Goal: Transaction & Acquisition: Purchase product/service

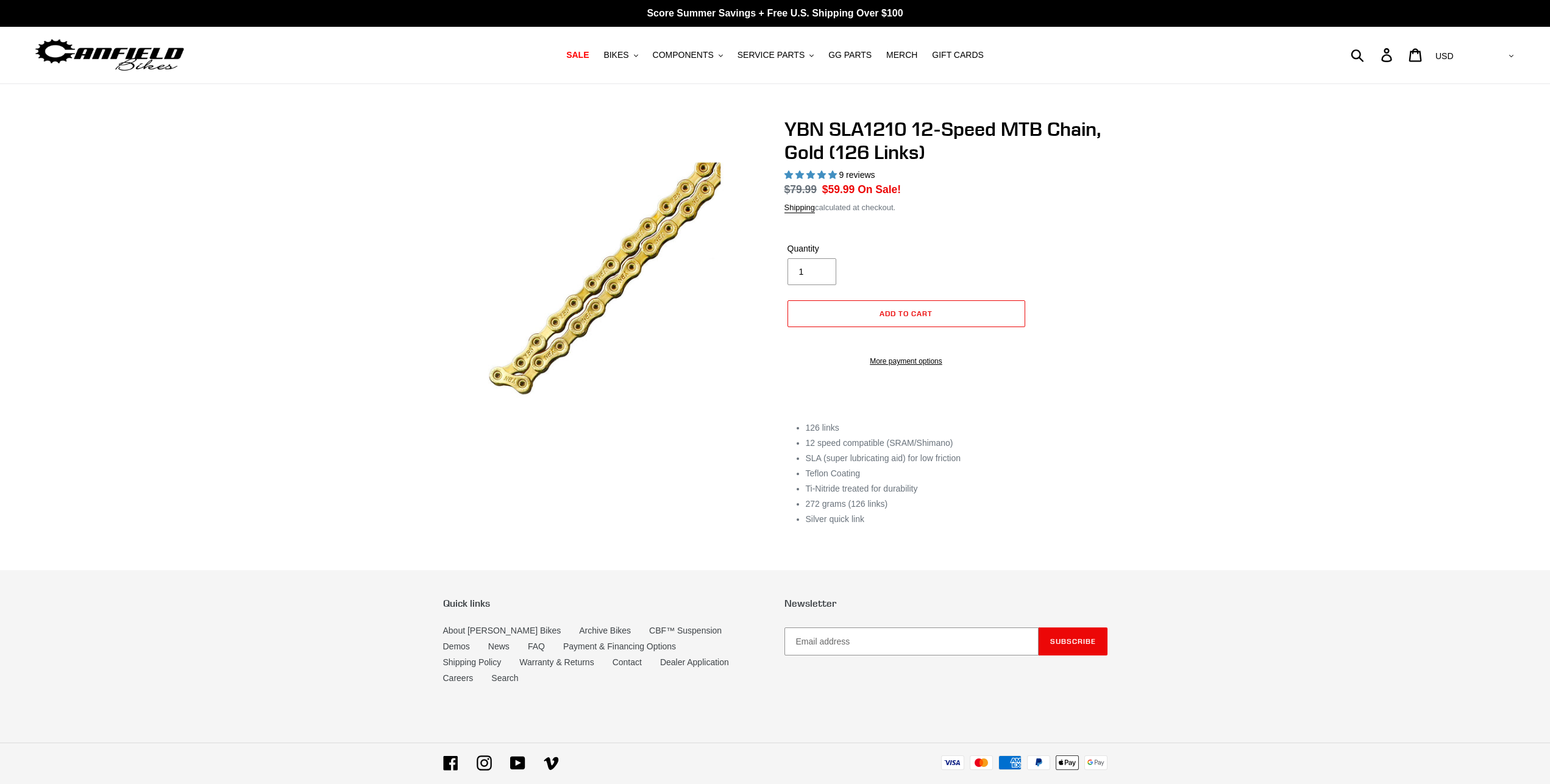
select select "highest-rating"
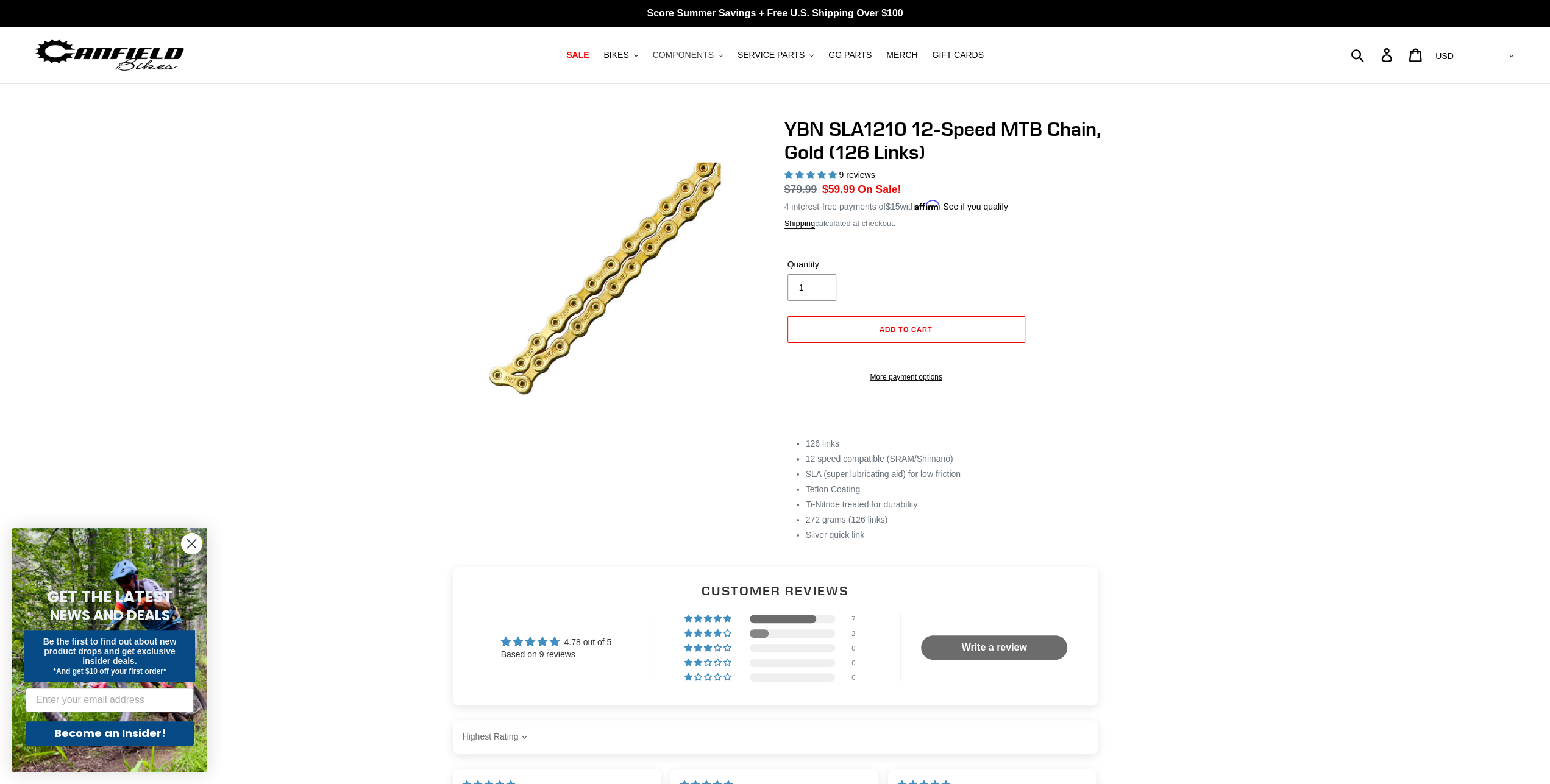
click at [694, 51] on span "COMPONENTS" at bounding box center [684, 55] width 61 height 10
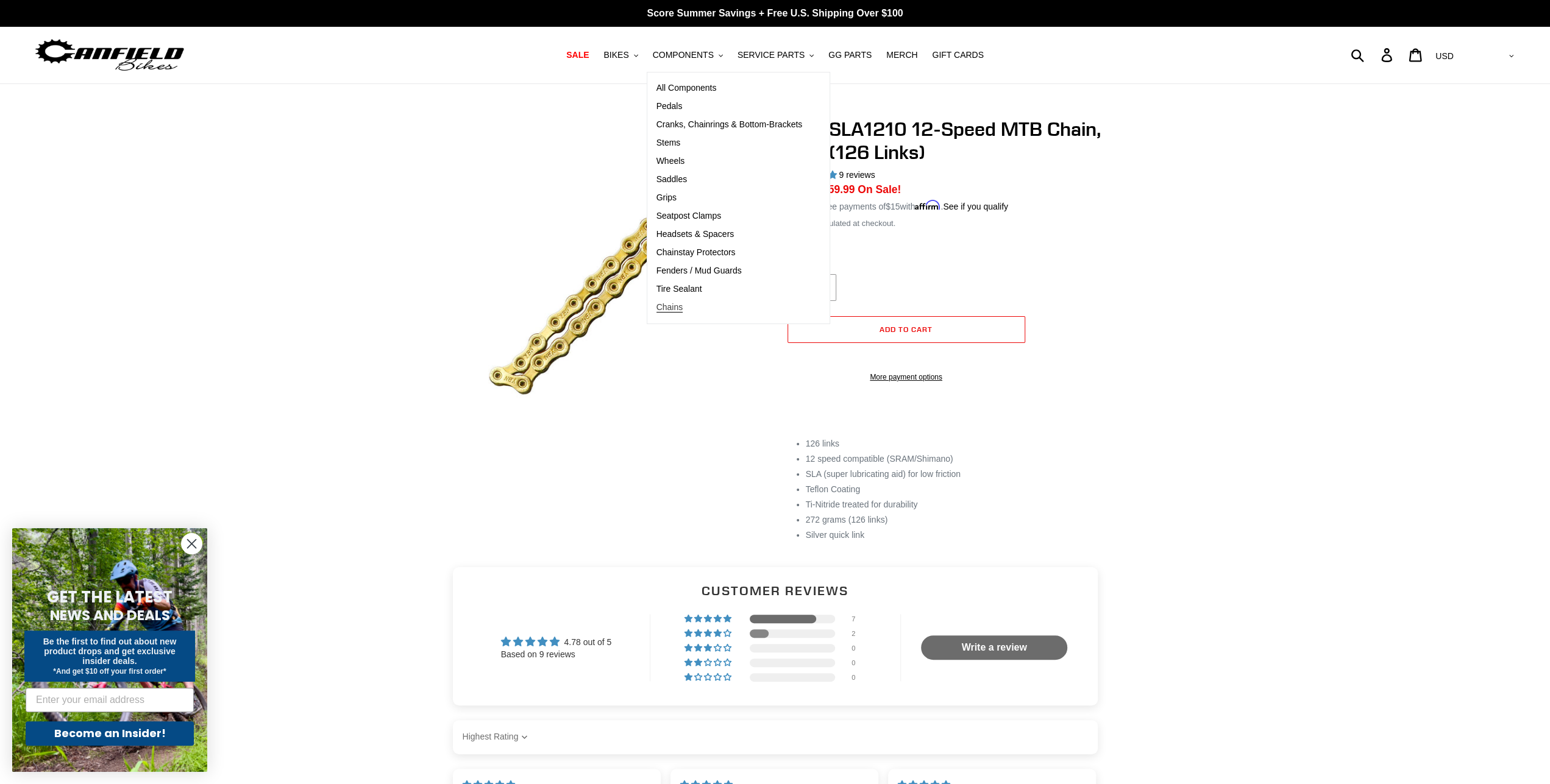
click at [683, 306] on span "Chains" at bounding box center [669, 307] width 27 height 10
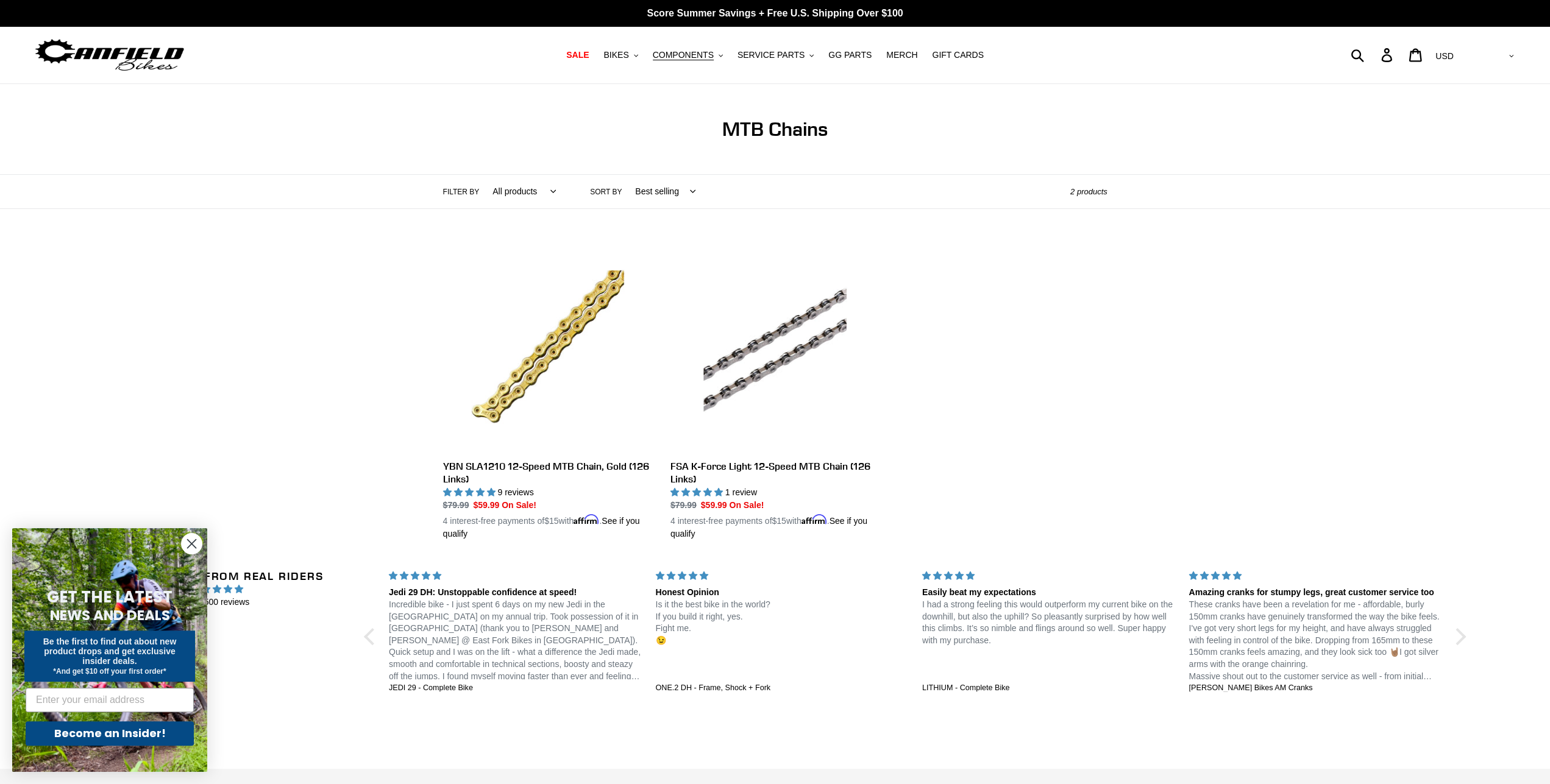
click at [198, 548] on circle "Close dialog" at bounding box center [192, 544] width 20 height 20
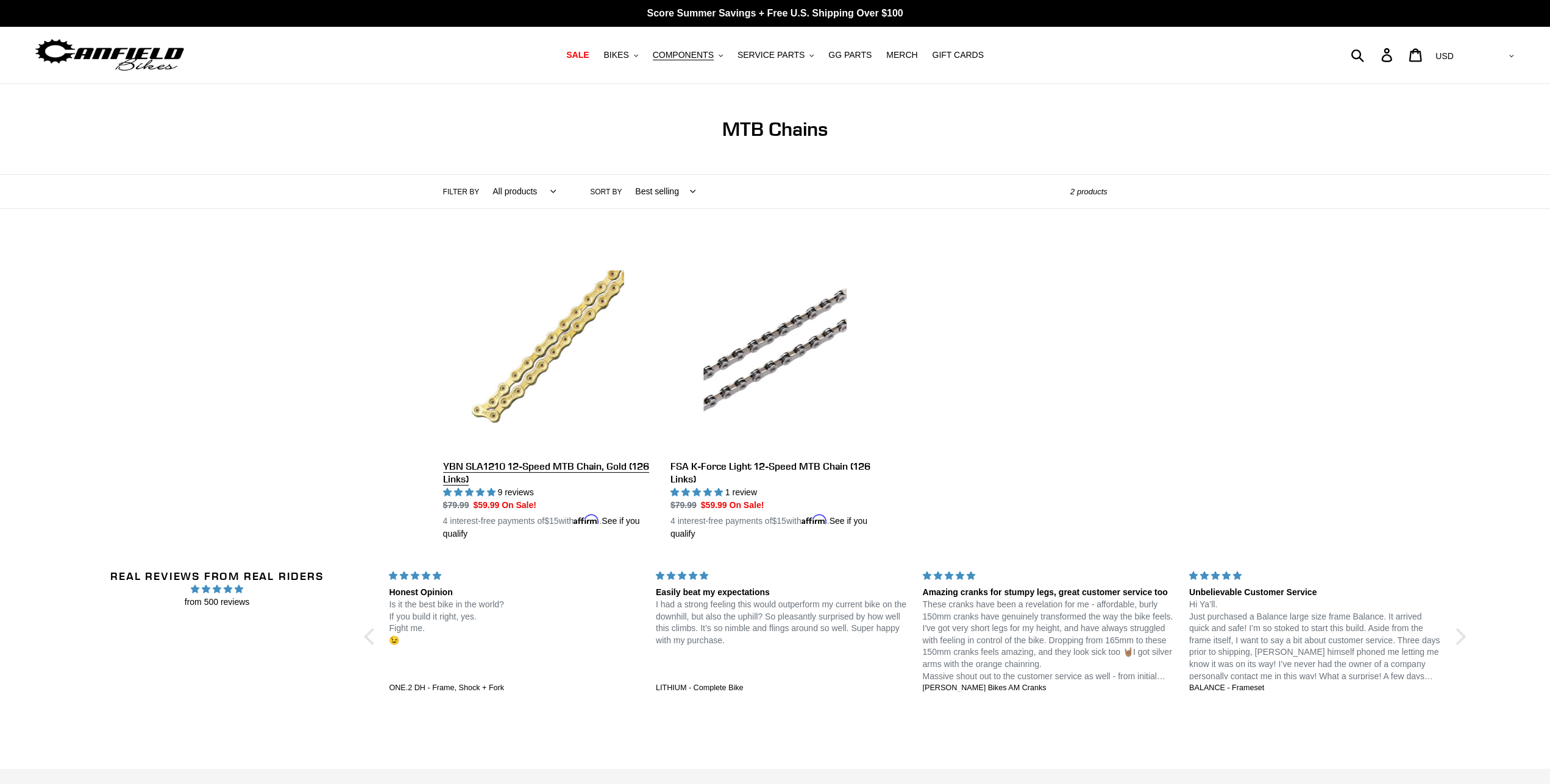
click at [559, 472] on link "YBN SLA1210 12-Speed MTB Chain, Gold (126 Links)" at bounding box center [548, 391] width 209 height 298
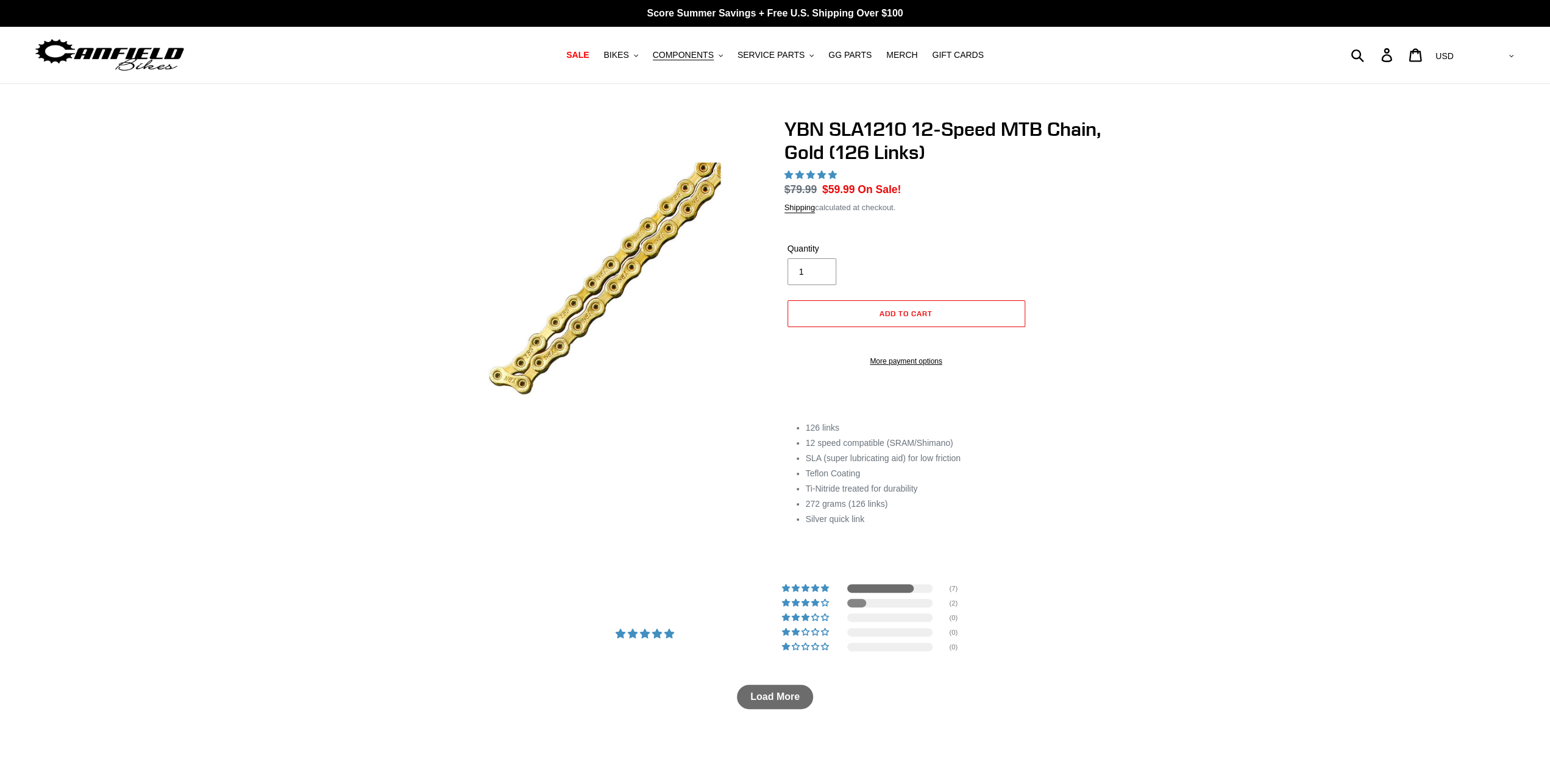
select select "highest-rating"
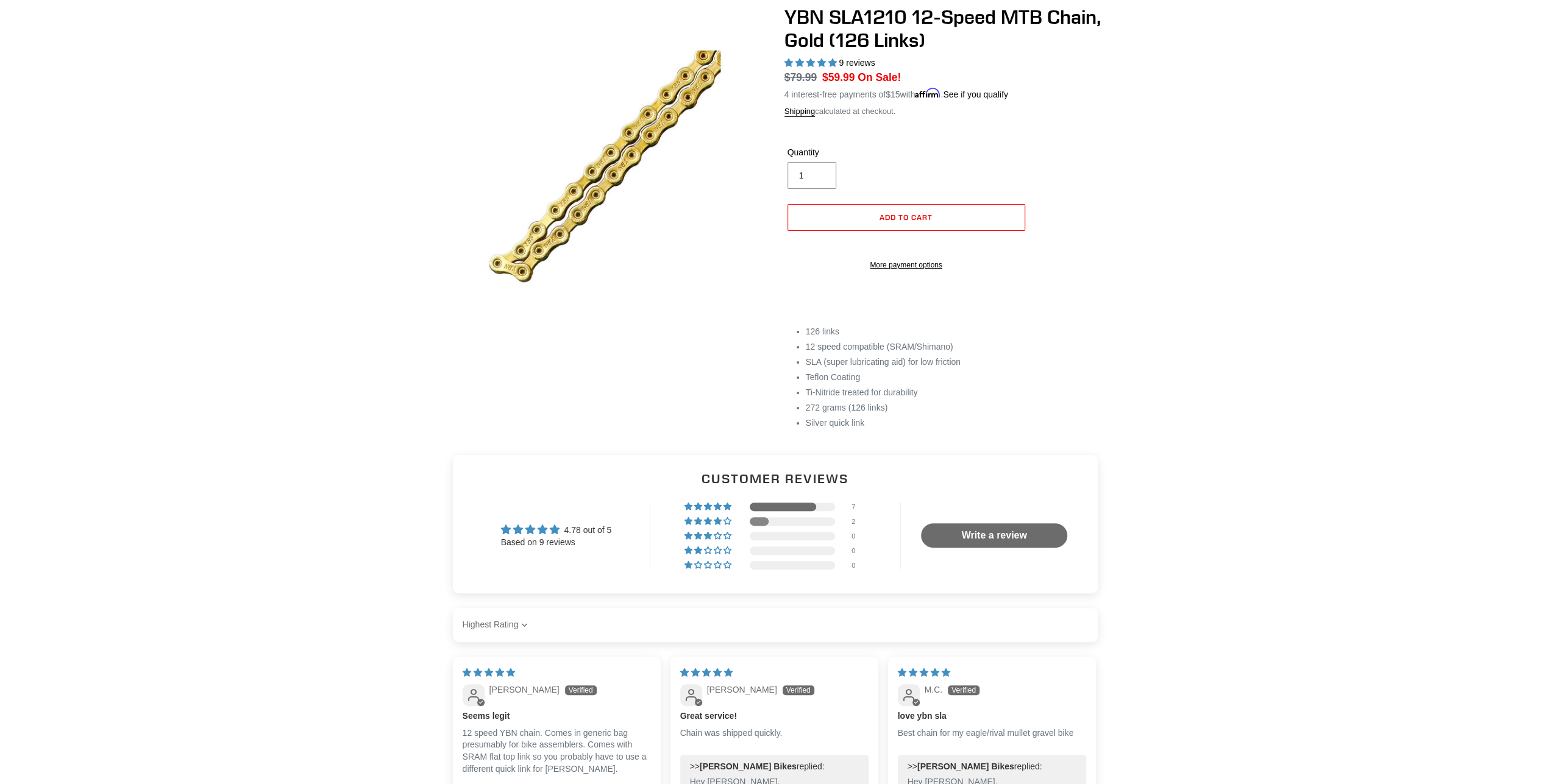
scroll to position [63, 0]
